Goal: Task Accomplishment & Management: Manage account settings

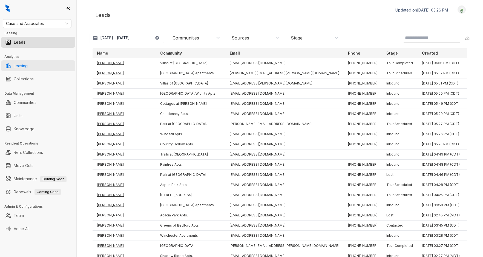
click at [28, 63] on link "Leasing" at bounding box center [21, 65] width 14 height 11
select select "******"
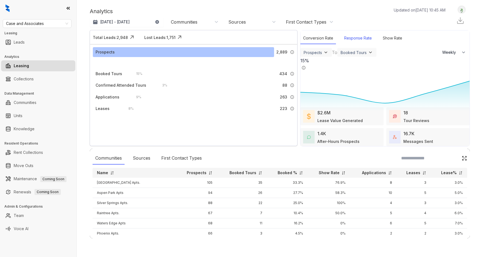
click at [353, 41] on div "Response Rate" at bounding box center [358, 38] width 33 height 12
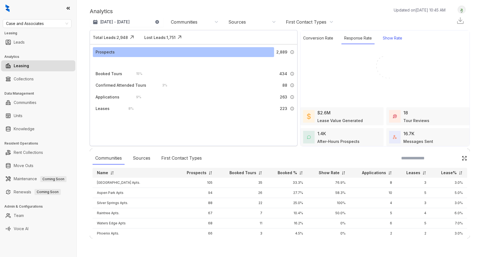
select select "******"
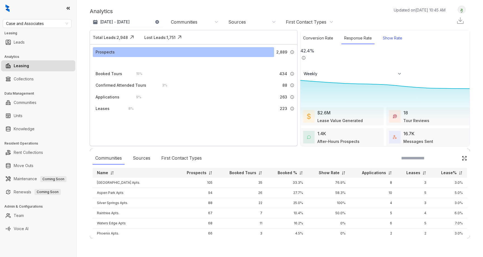
click at [391, 40] on div "Show Rate" at bounding box center [392, 38] width 25 height 12
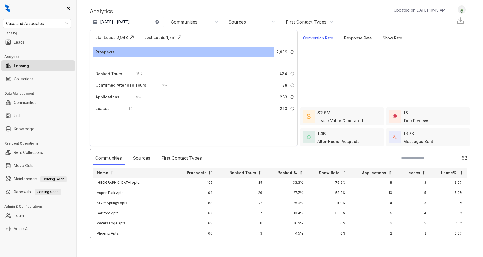
select select "******"
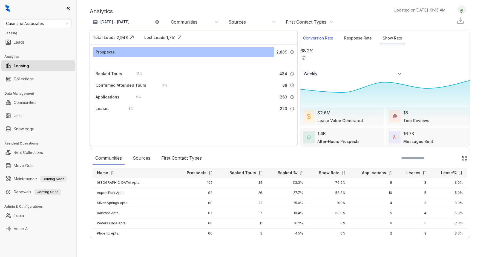
click at [317, 36] on div "Conversion Rate" at bounding box center [319, 38] width 36 height 12
select select "******"
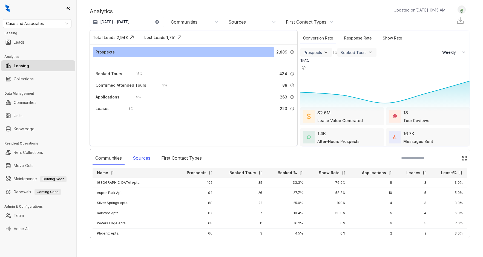
click at [143, 158] on div "Sources" at bounding box center [141, 158] width 23 height 13
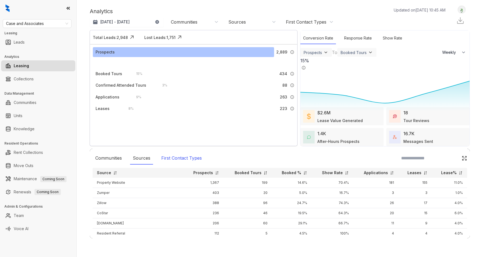
click at [190, 157] on div "First Contact Types" at bounding box center [182, 158] width 46 height 13
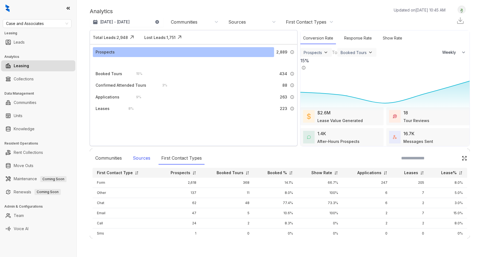
click at [146, 158] on div "Sources" at bounding box center [141, 158] width 23 height 13
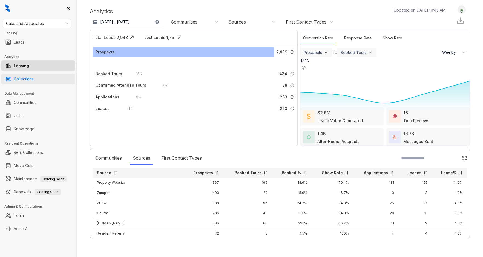
click at [33, 76] on link "Collections" at bounding box center [24, 78] width 20 height 11
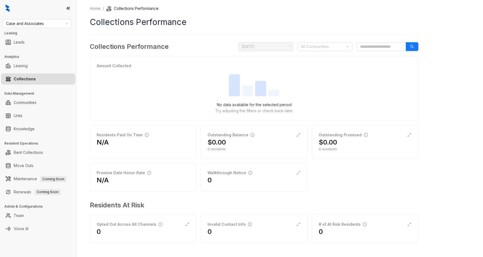
click at [364, 179] on div "Residents Paid On Time N/A Outstanding Balance $0.00 0 residents Outstanding Pr…" at bounding box center [254, 158] width 329 height 66
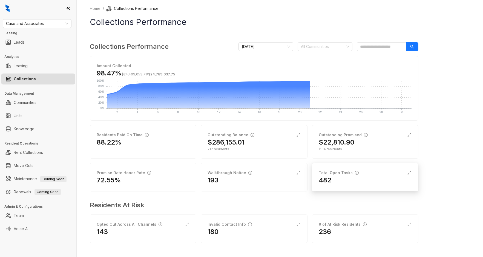
click at [350, 172] on div "Total Open Tasks" at bounding box center [339, 173] width 40 height 6
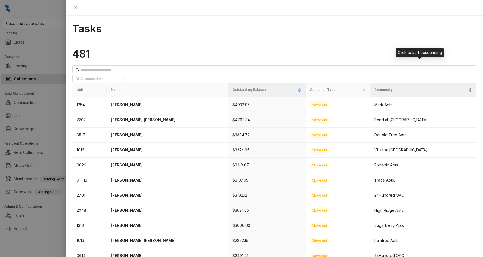
click at [400, 87] on span "Community" at bounding box center [420, 89] width 93 height 5
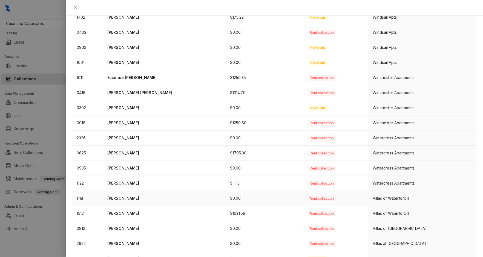
scroll to position [134, 0]
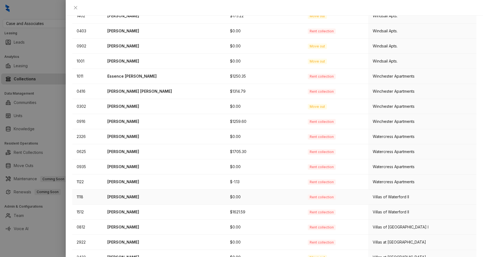
click at [167, 194] on p "[PERSON_NAME]" at bounding box center [164, 197] width 114 height 6
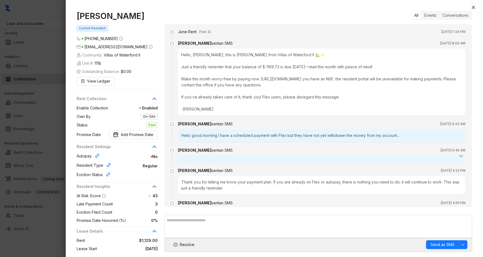
scroll to position [388, 0]
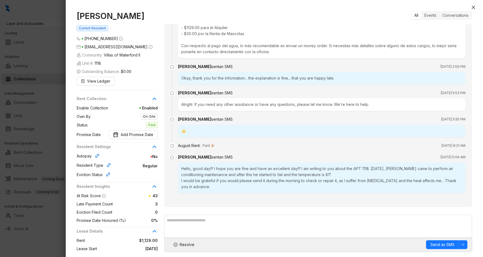
click at [53, 121] on div at bounding box center [241, 128] width 483 height 257
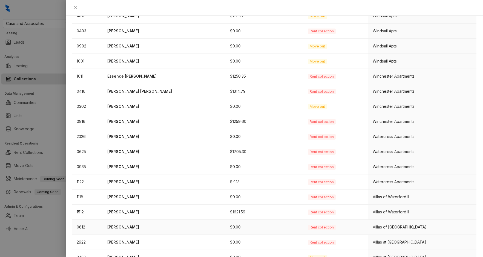
click at [391, 224] on div "Villas of [GEOGRAPHIC_DATA] I" at bounding box center [422, 227] width 99 height 6
click at [209, 224] on p "[PERSON_NAME]" at bounding box center [164, 227] width 114 height 6
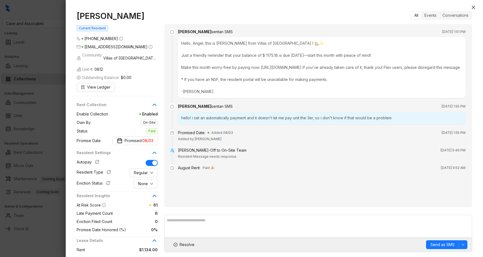
click at [45, 130] on div at bounding box center [241, 128] width 483 height 257
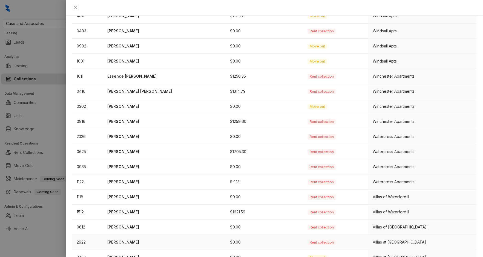
click at [232, 235] on td "$0.00" at bounding box center [265, 242] width 78 height 15
click at [142, 239] on p "[PERSON_NAME]" at bounding box center [164, 242] width 114 height 6
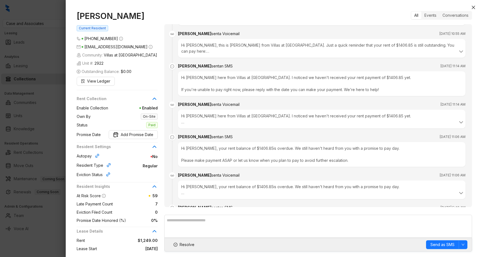
scroll to position [1224, 0]
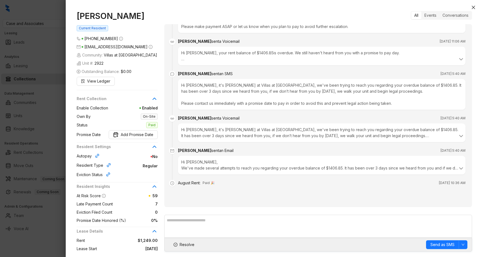
click at [40, 126] on div at bounding box center [241, 128] width 483 height 257
